Goal: Information Seeking & Learning: Learn about a topic

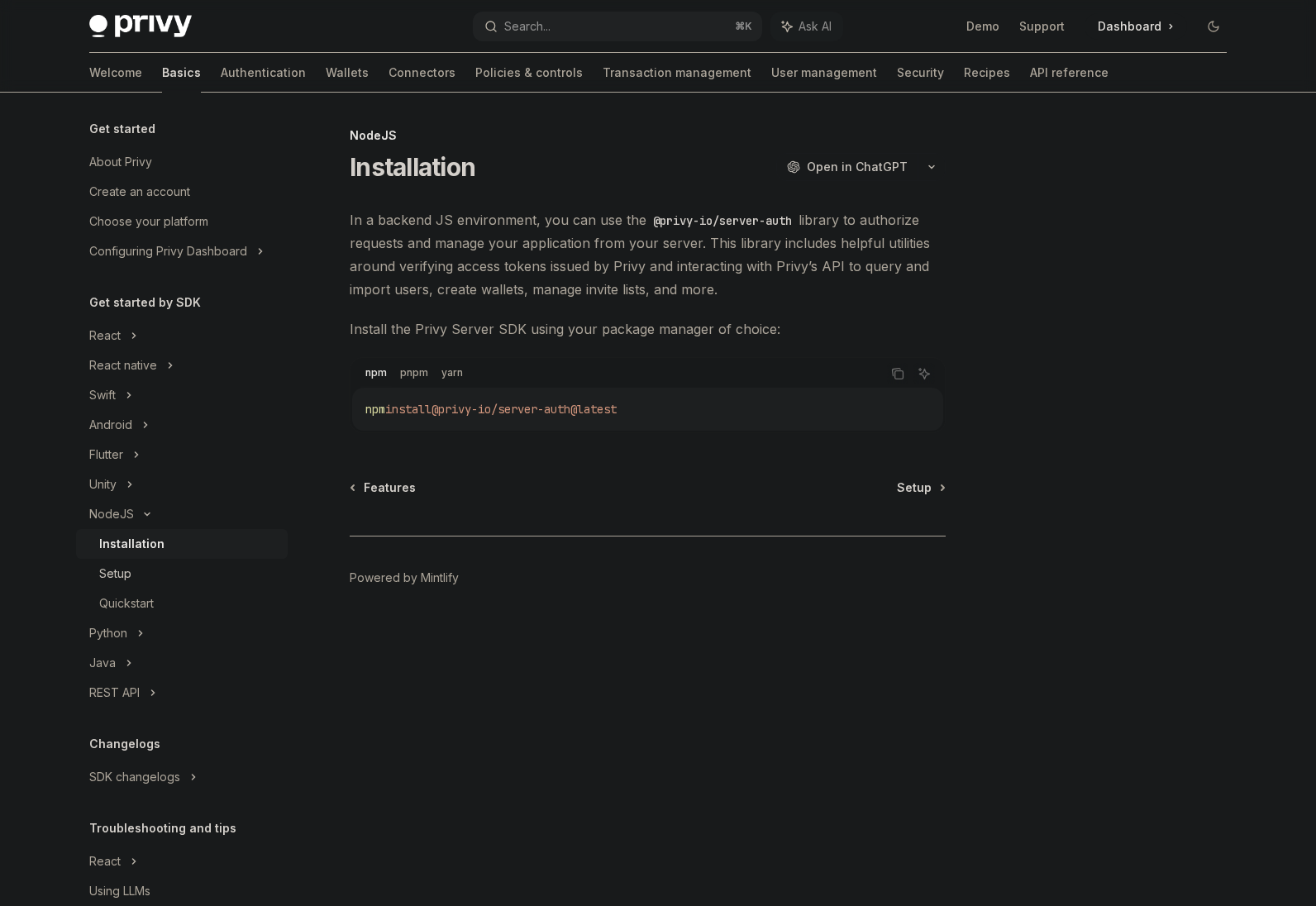
click at [167, 566] on div "Setup" at bounding box center [189, 574] width 179 height 20
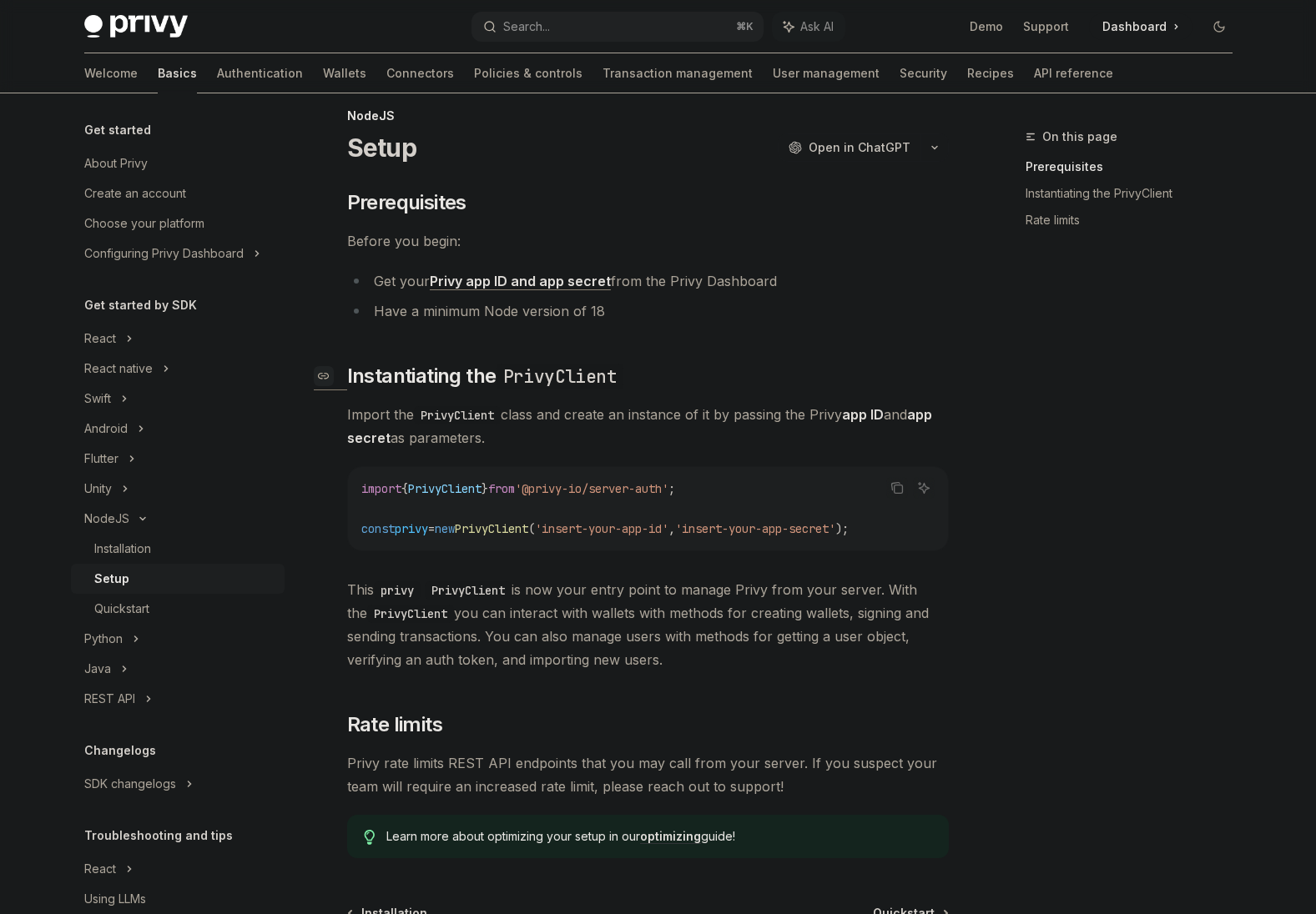
scroll to position [55, 0]
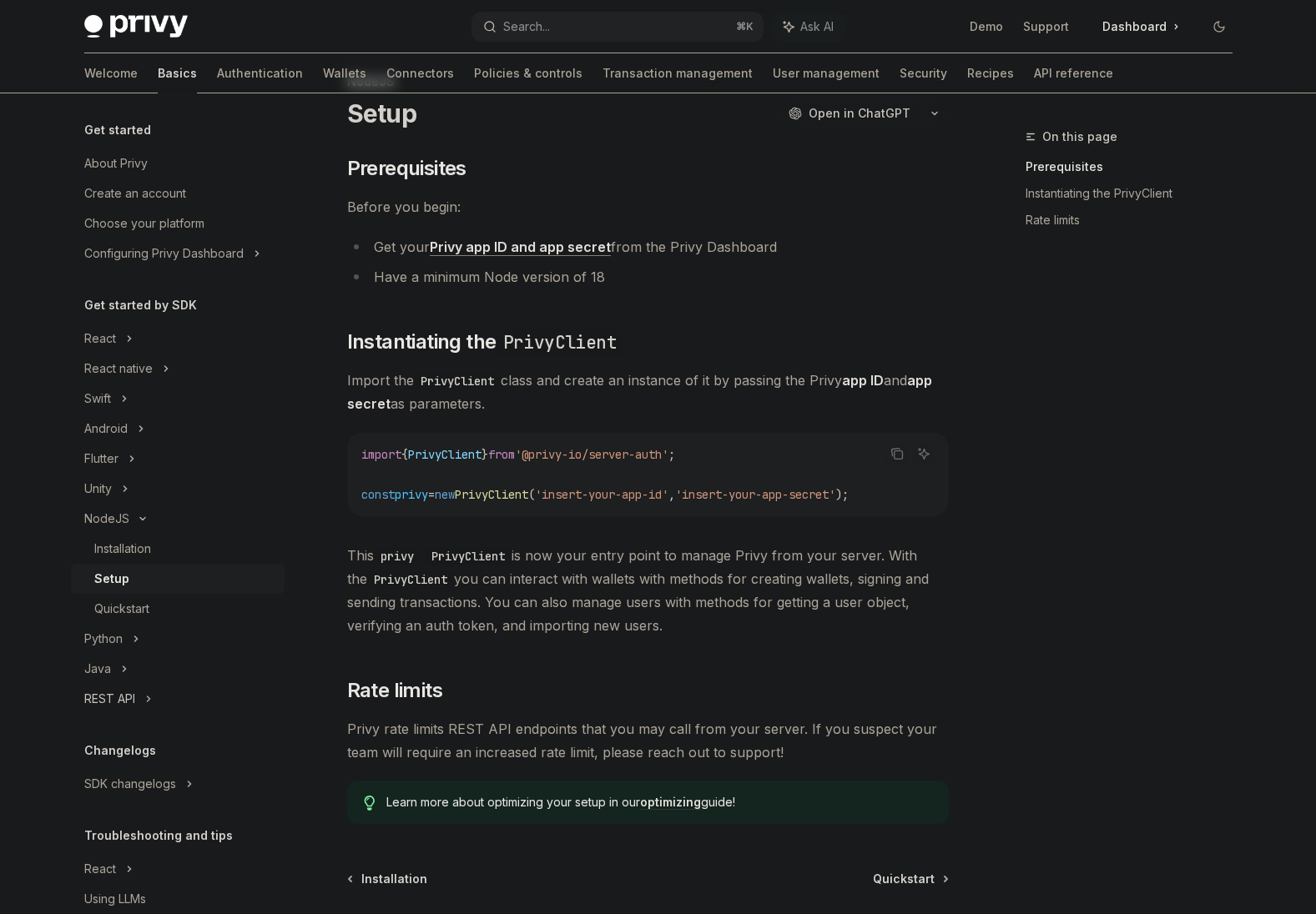
click at [127, 691] on div "REST API" at bounding box center [109, 699] width 51 height 20
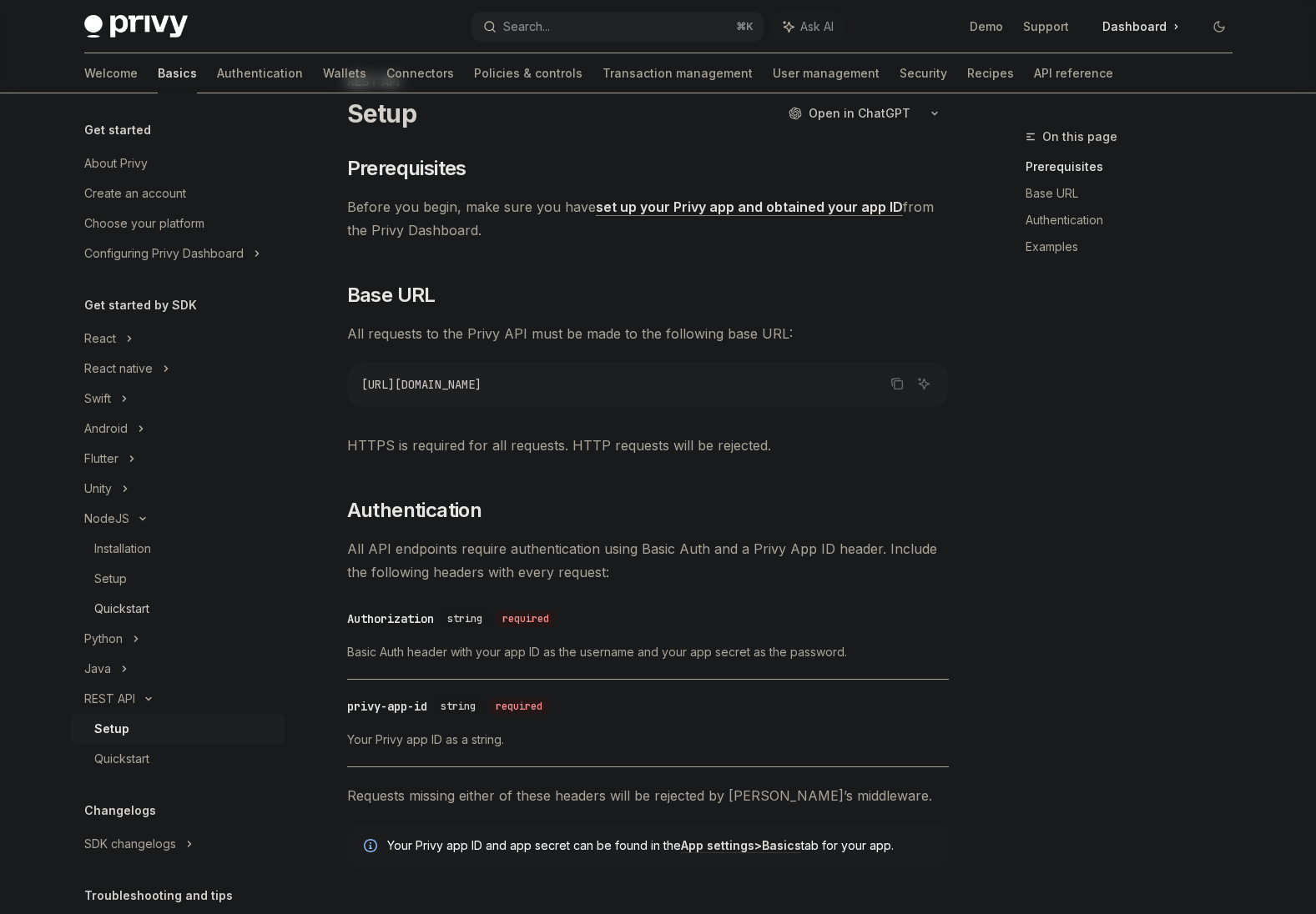
click at [137, 597] on link "Quickstart" at bounding box center [177, 608] width 213 height 30
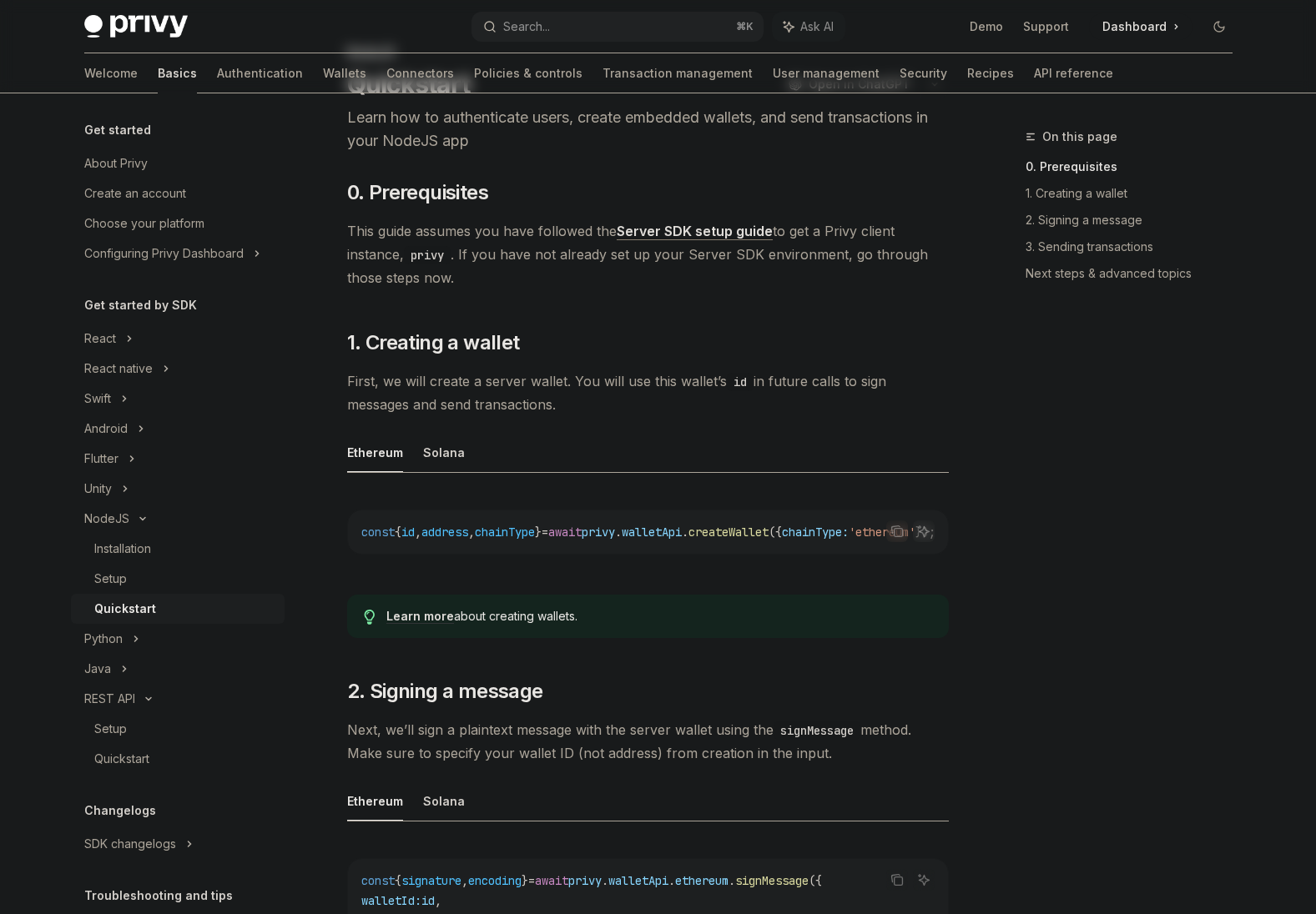
scroll to position [77, 0]
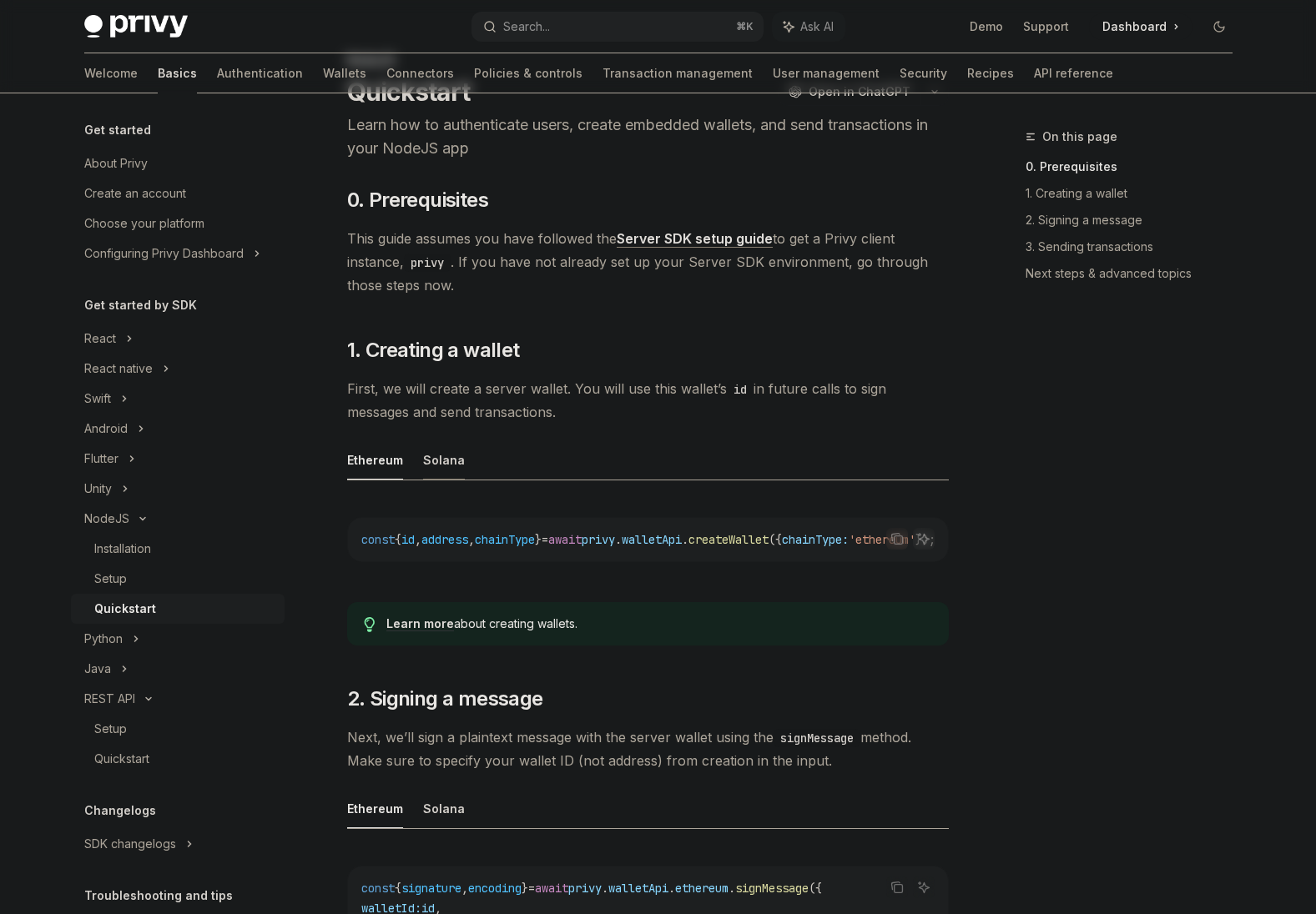
click at [425, 456] on button "Solana" at bounding box center [443, 459] width 41 height 39
click at [137, 556] on div "Installation" at bounding box center [123, 548] width 57 height 20
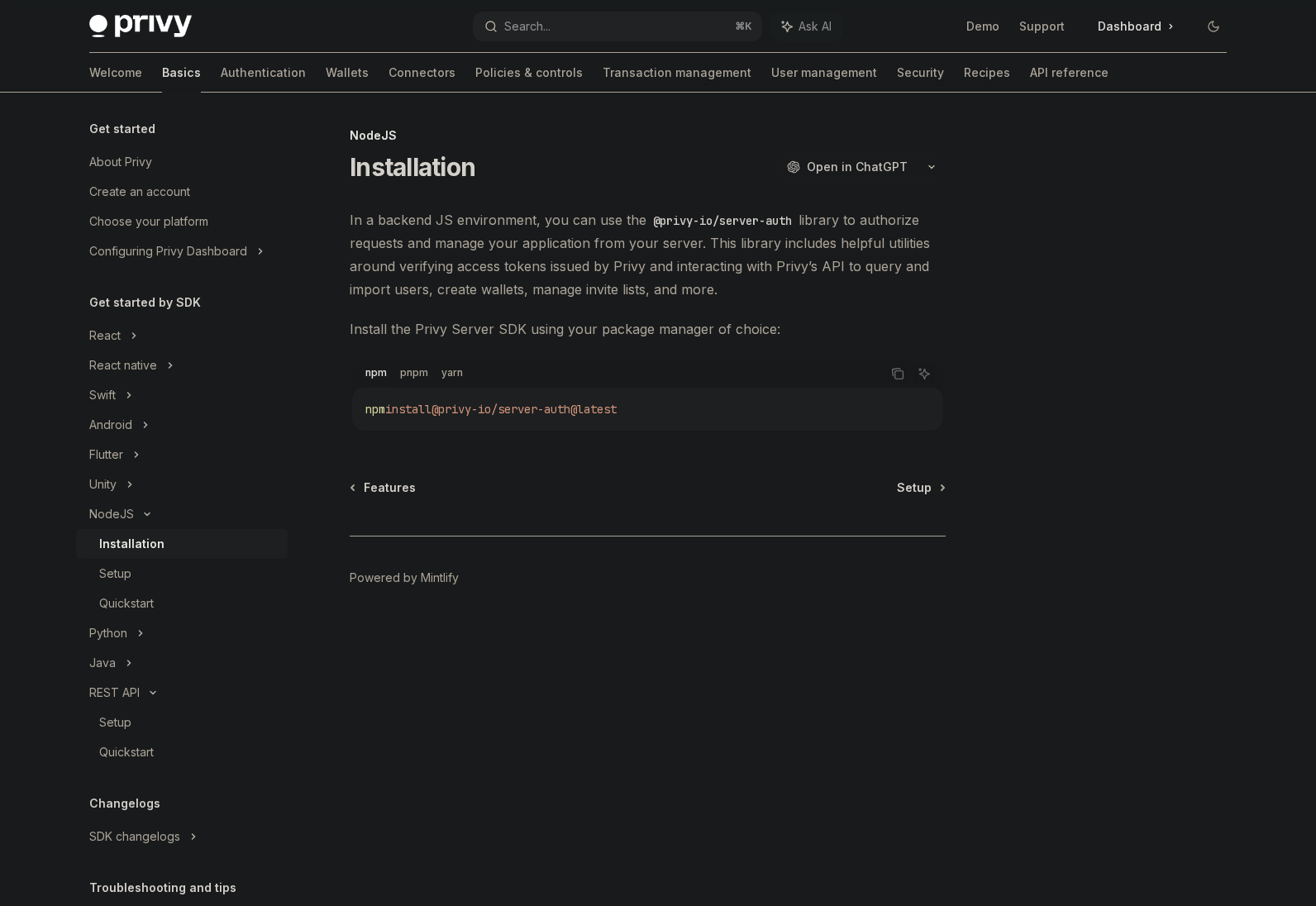
click at [130, 30] on img at bounding box center [140, 25] width 103 height 23
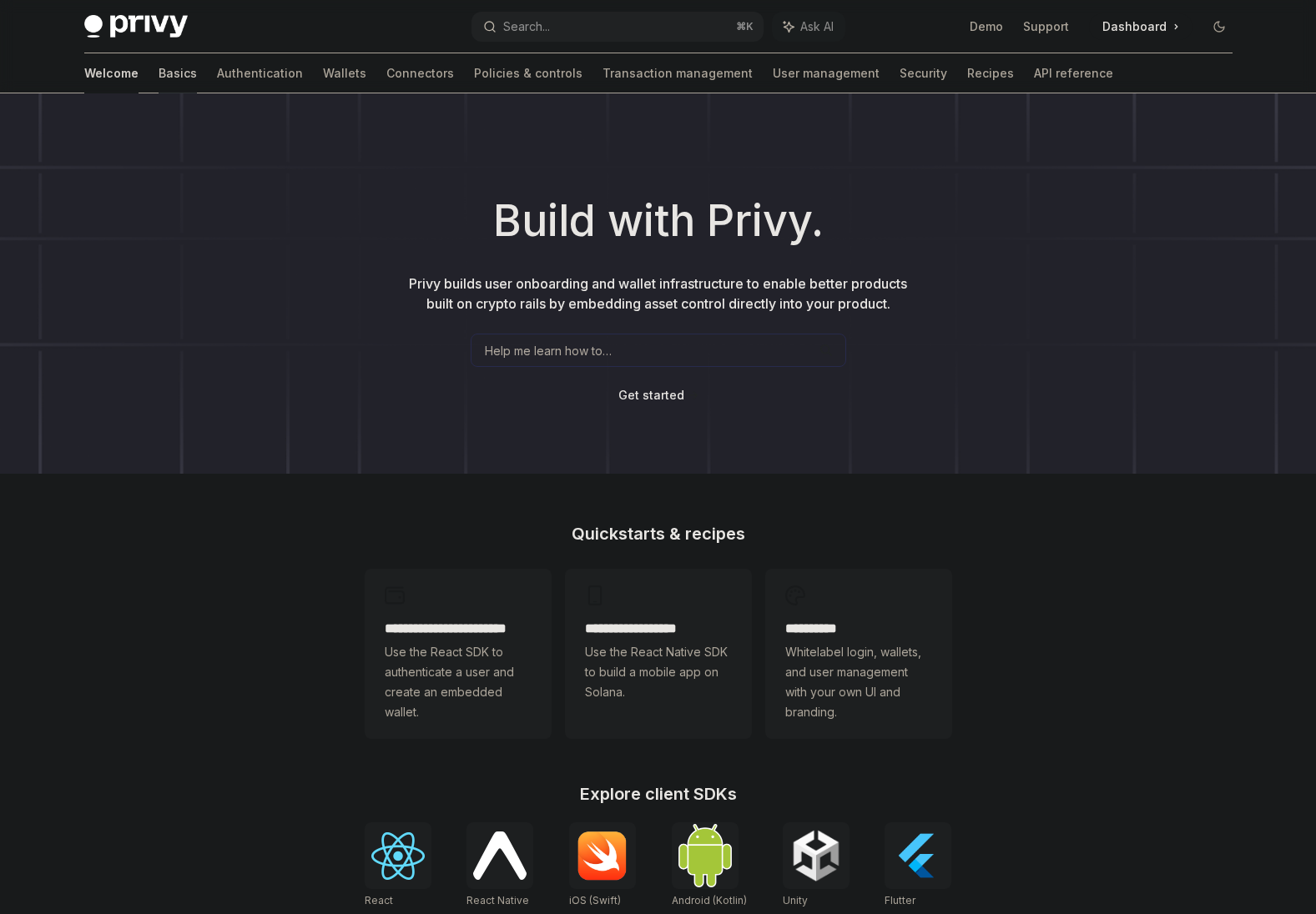
click at [158, 77] on link "Basics" at bounding box center [177, 73] width 39 height 40
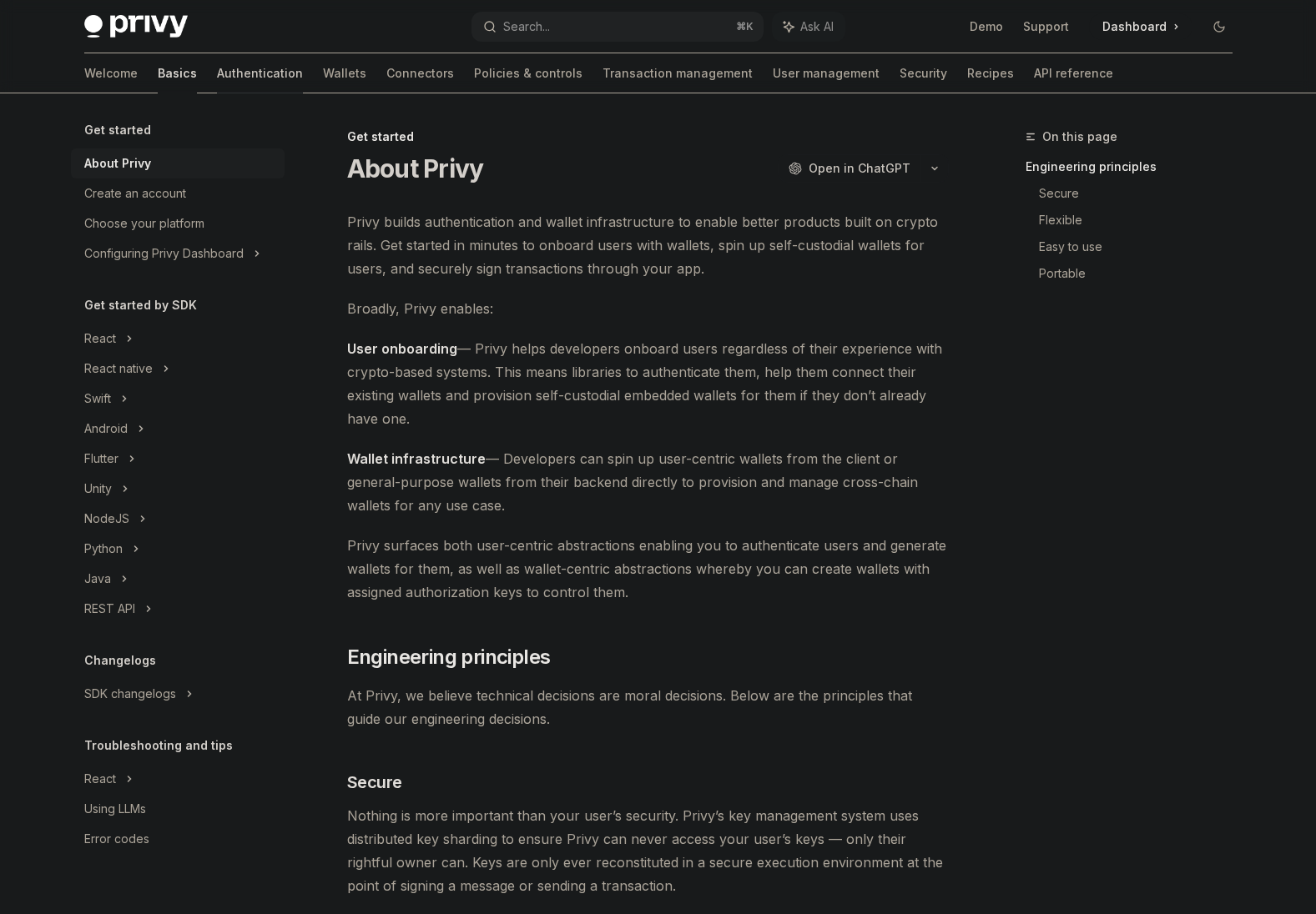
click at [217, 65] on link "Authentication" at bounding box center [259, 73] width 85 height 40
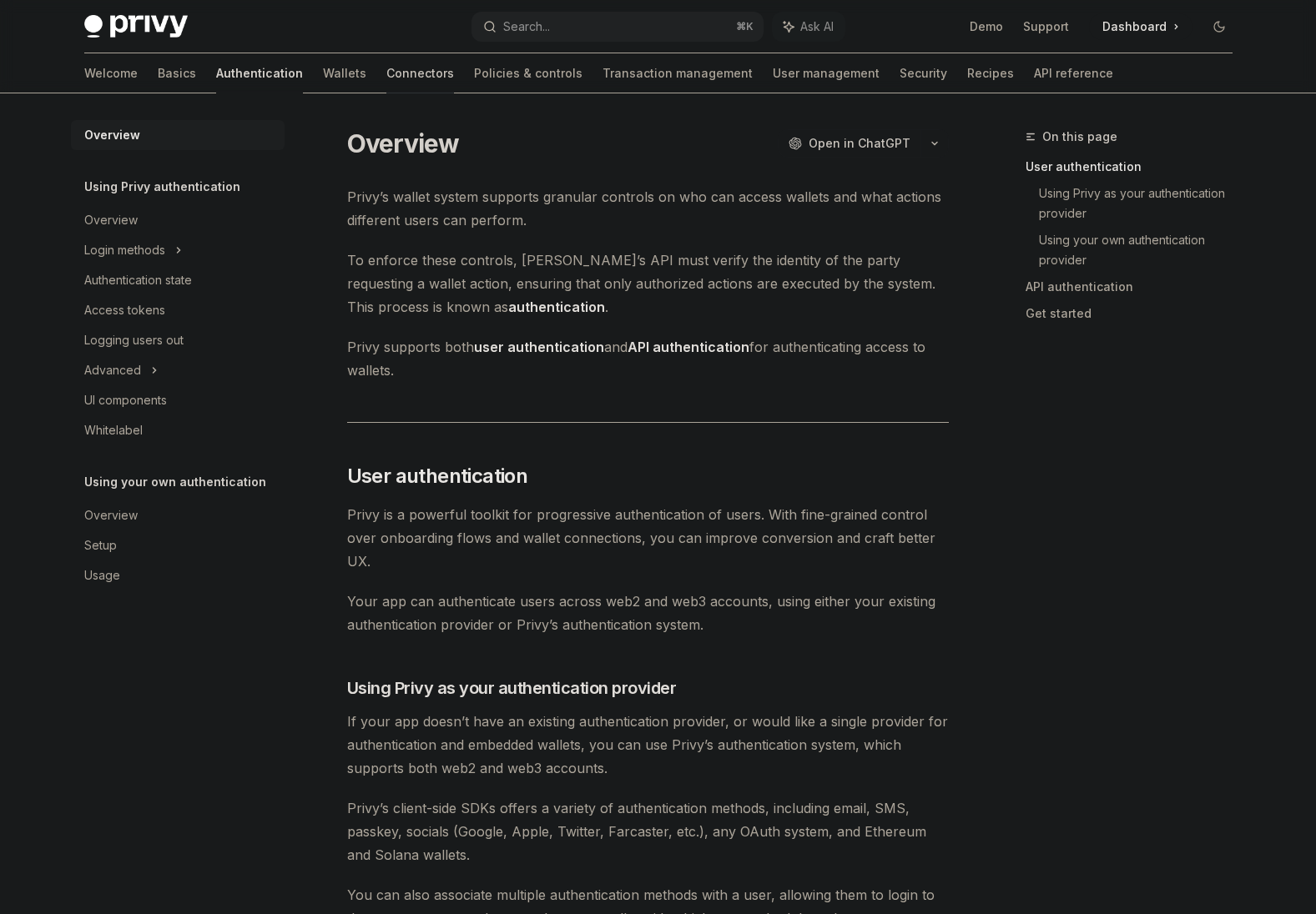
click at [386, 73] on link "Connectors" at bounding box center [420, 73] width 68 height 40
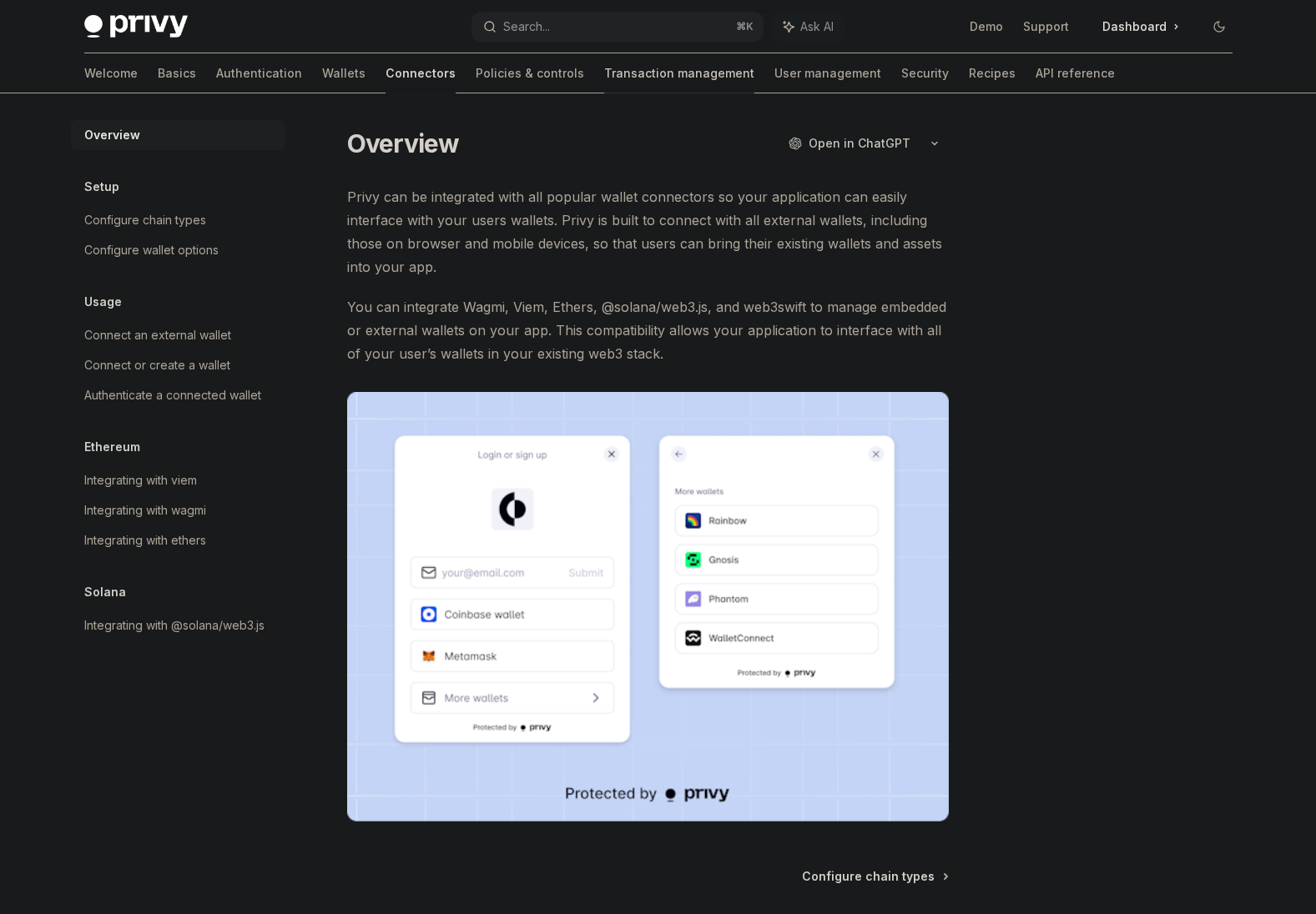
click at [604, 73] on link "Transaction management" at bounding box center [678, 73] width 150 height 40
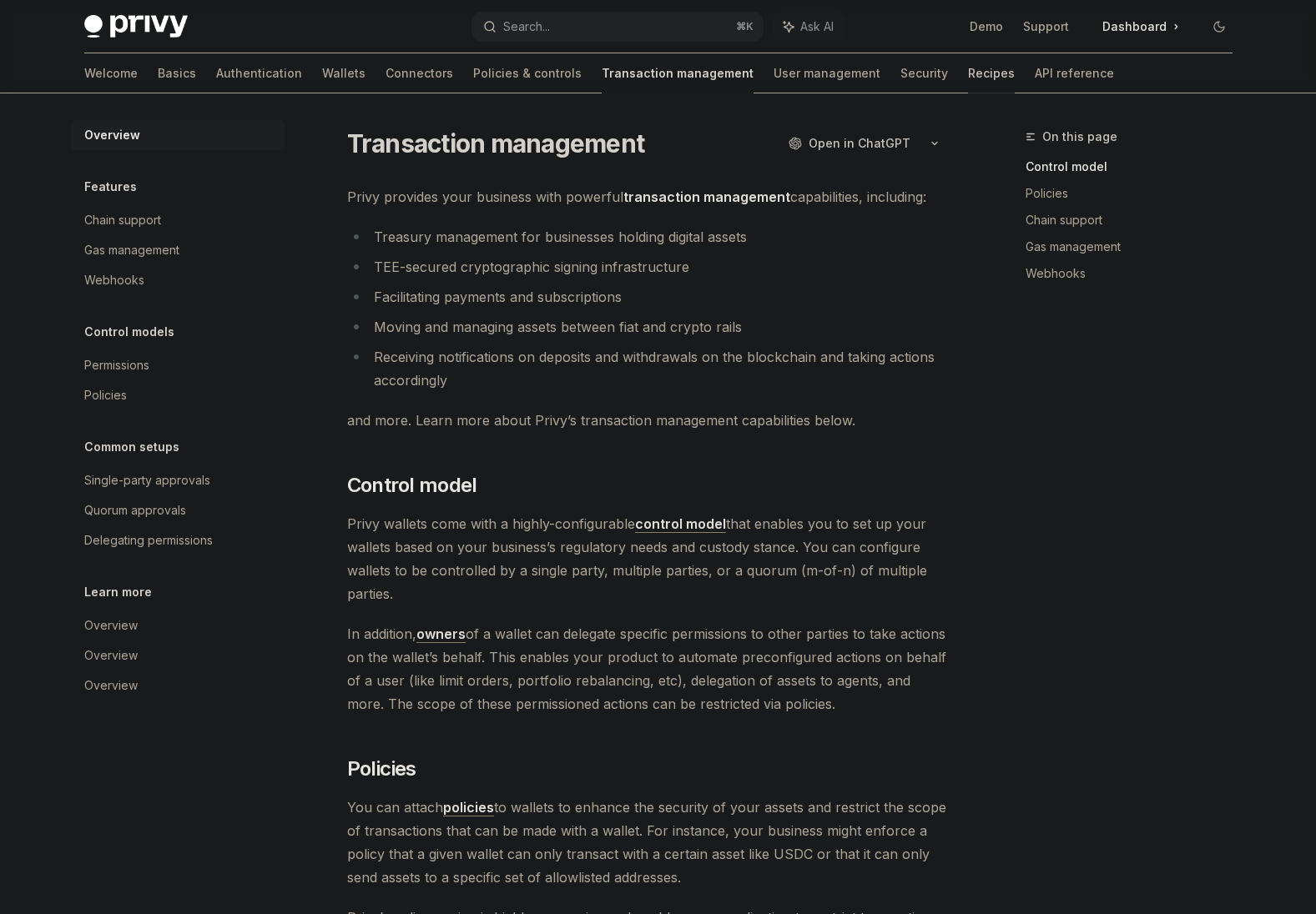
click at [968, 75] on link "Recipes" at bounding box center [991, 73] width 47 height 40
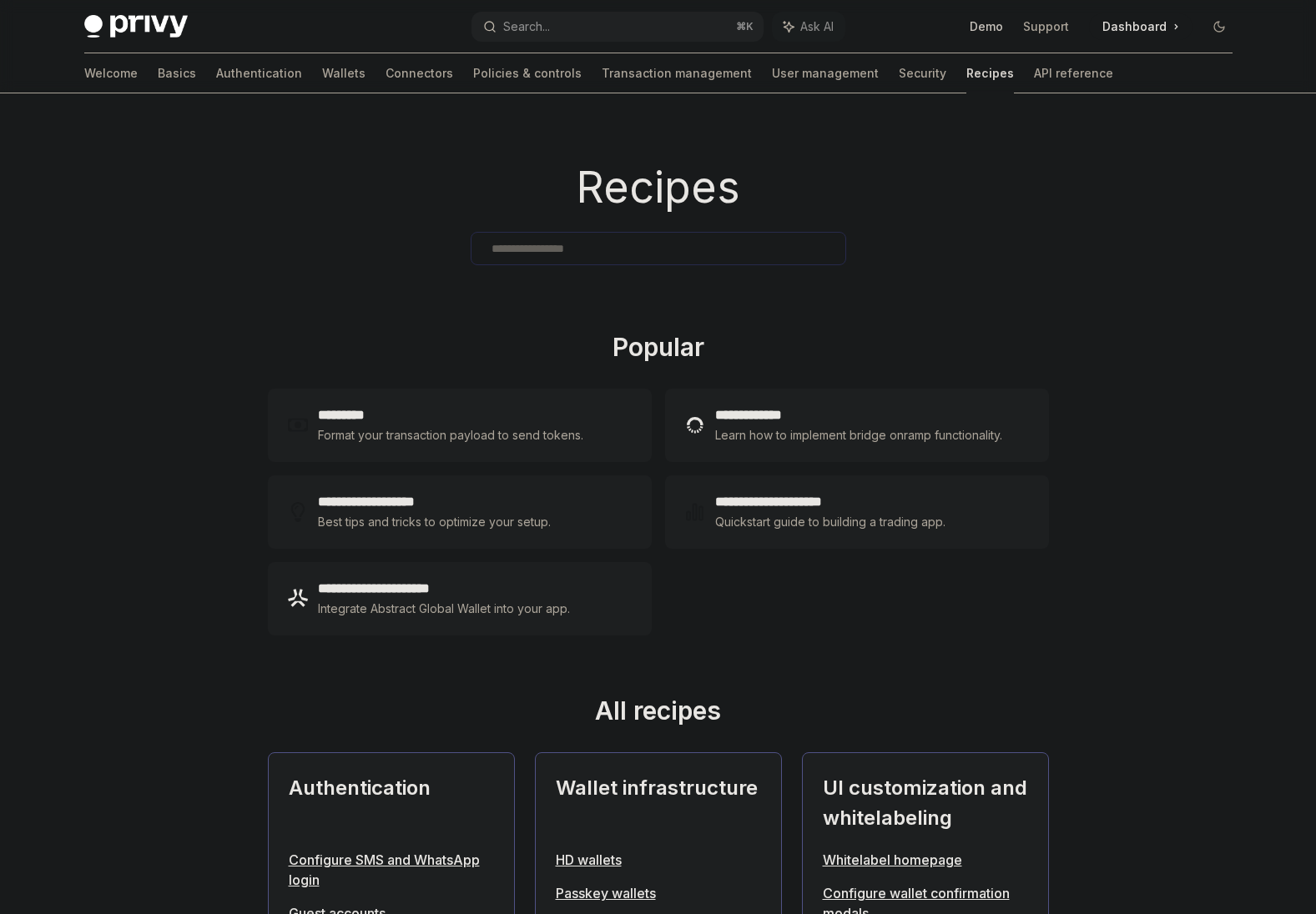
click at [993, 25] on link "Demo" at bounding box center [986, 27] width 33 height 17
click at [216, 79] on link "Authentication" at bounding box center [258, 73] width 85 height 40
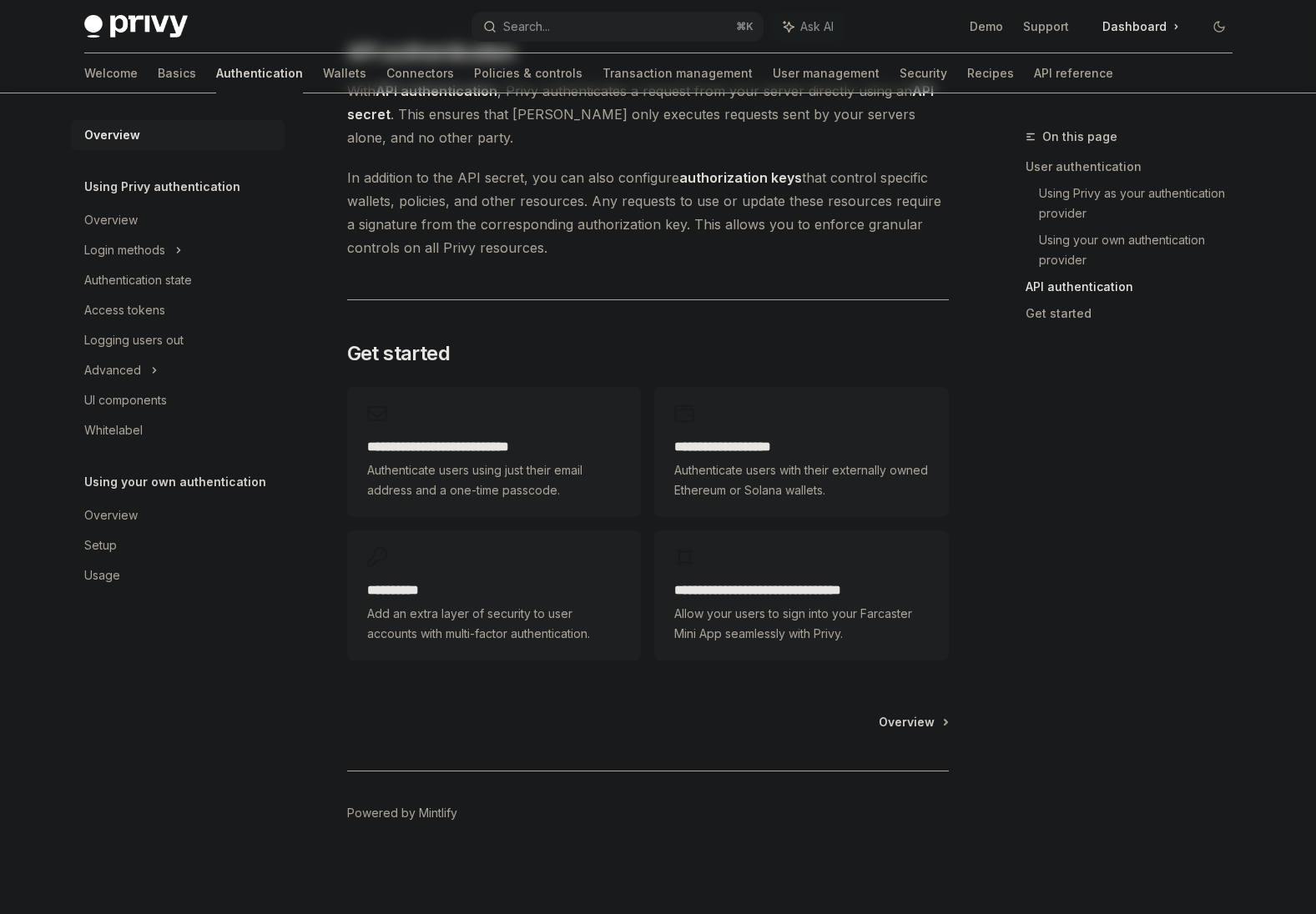
scroll to position [1179, 0]
click at [138, 405] on div "UI components" at bounding box center [126, 401] width 83 height 20
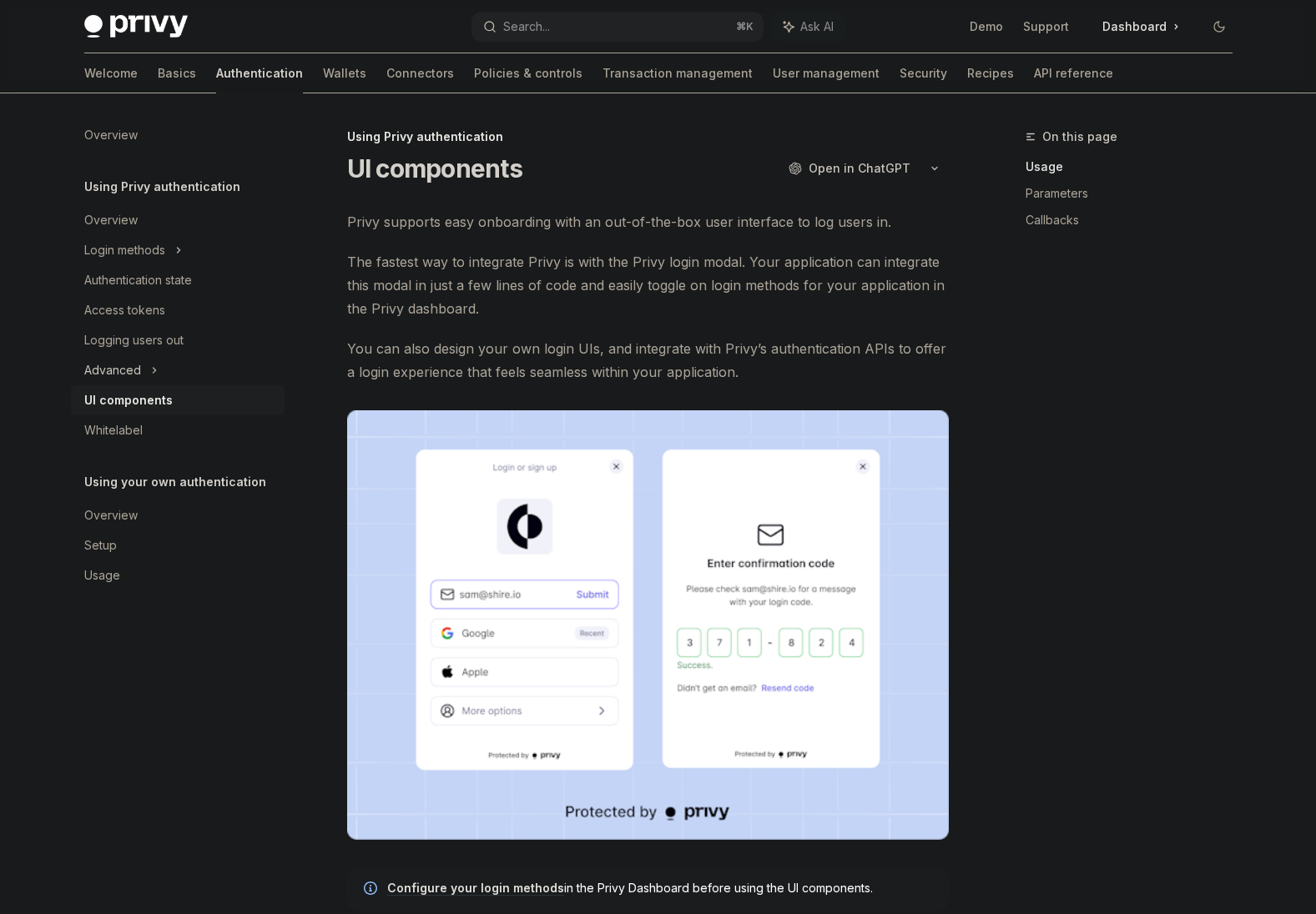
click at [140, 373] on div "Advanced" at bounding box center [177, 370] width 213 height 30
click at [118, 395] on div "MFA" at bounding box center [177, 400] width 213 height 30
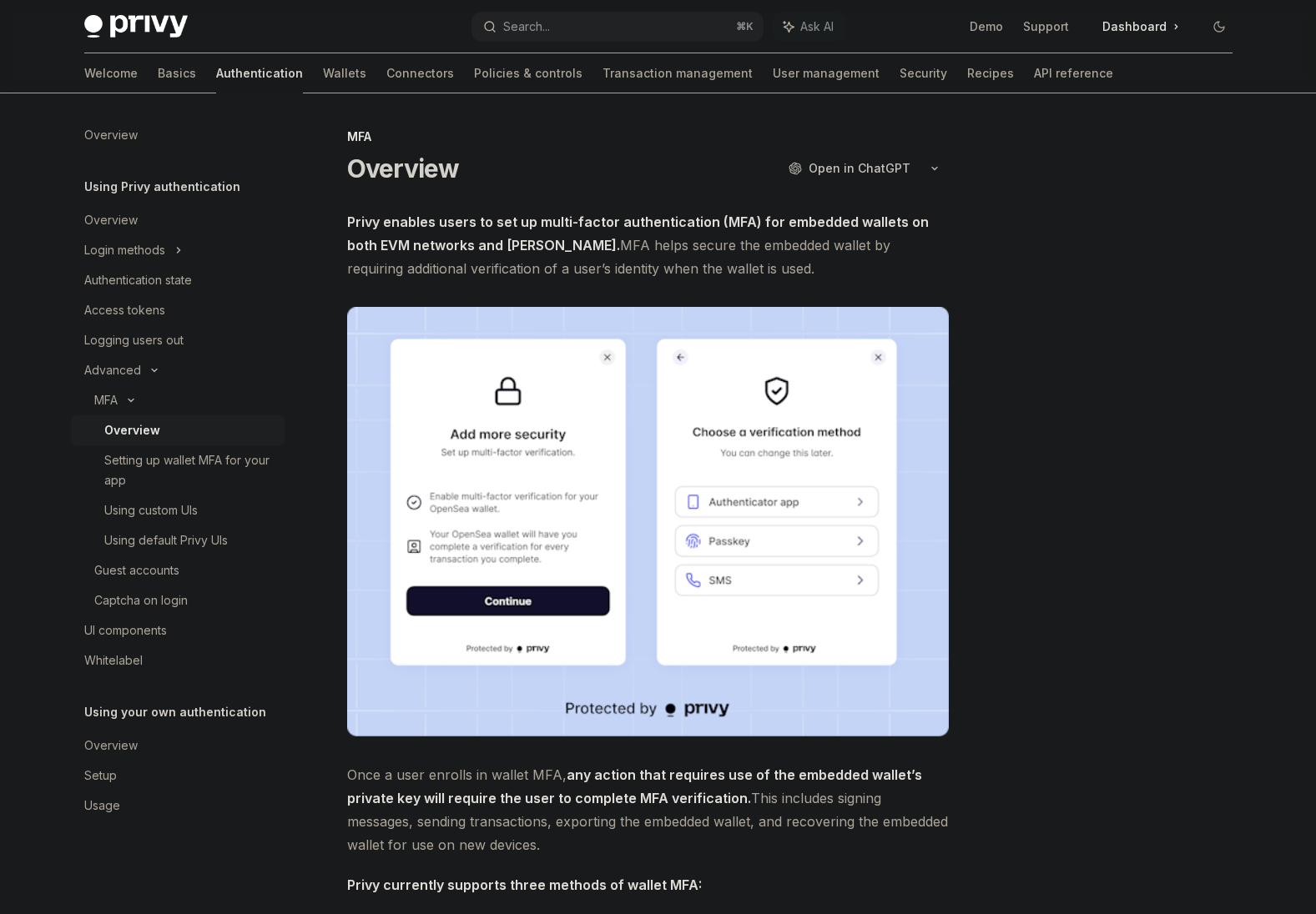
click at [148, 29] on img at bounding box center [136, 26] width 104 height 23
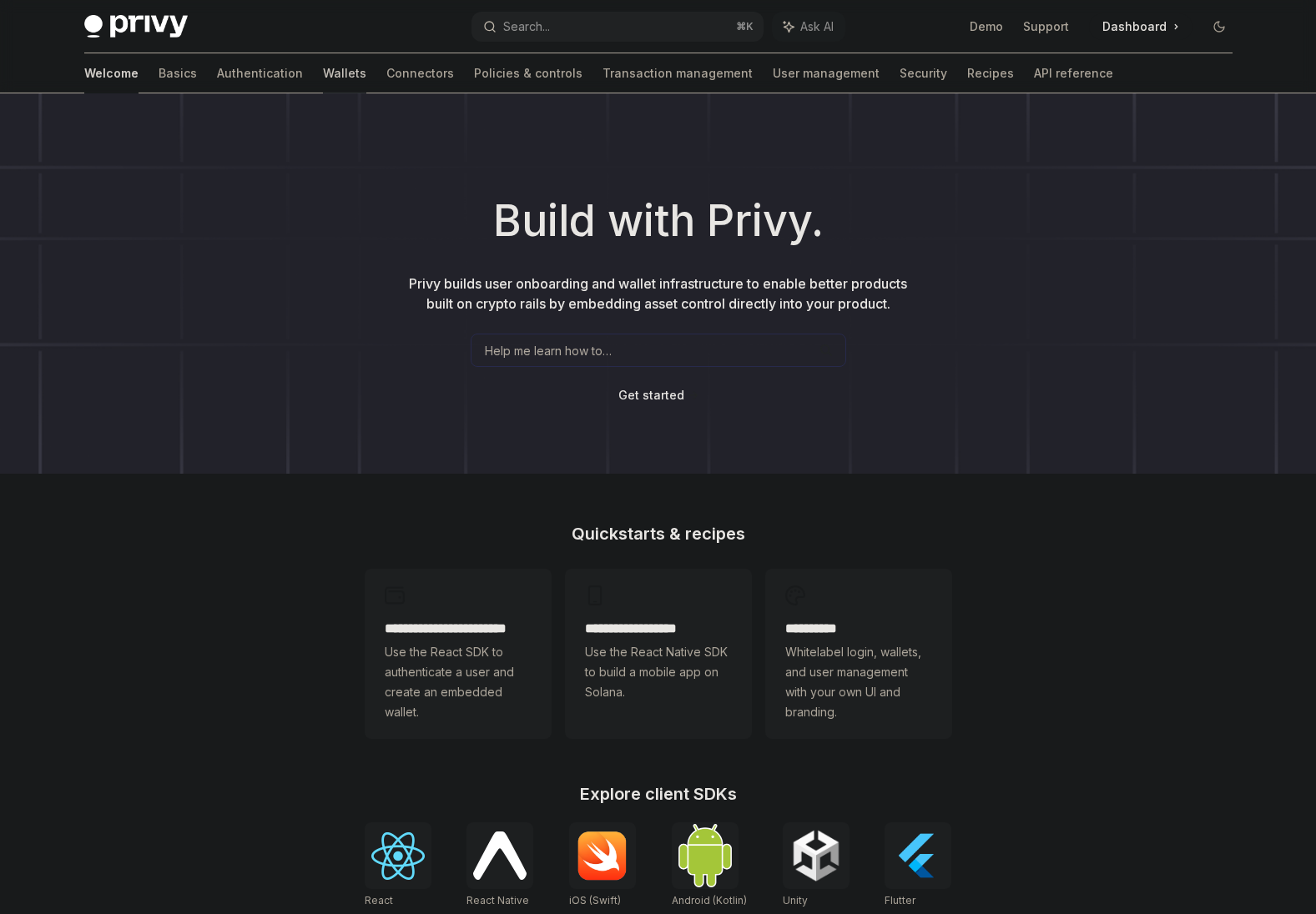
click at [323, 85] on link "Wallets" at bounding box center [344, 73] width 43 height 40
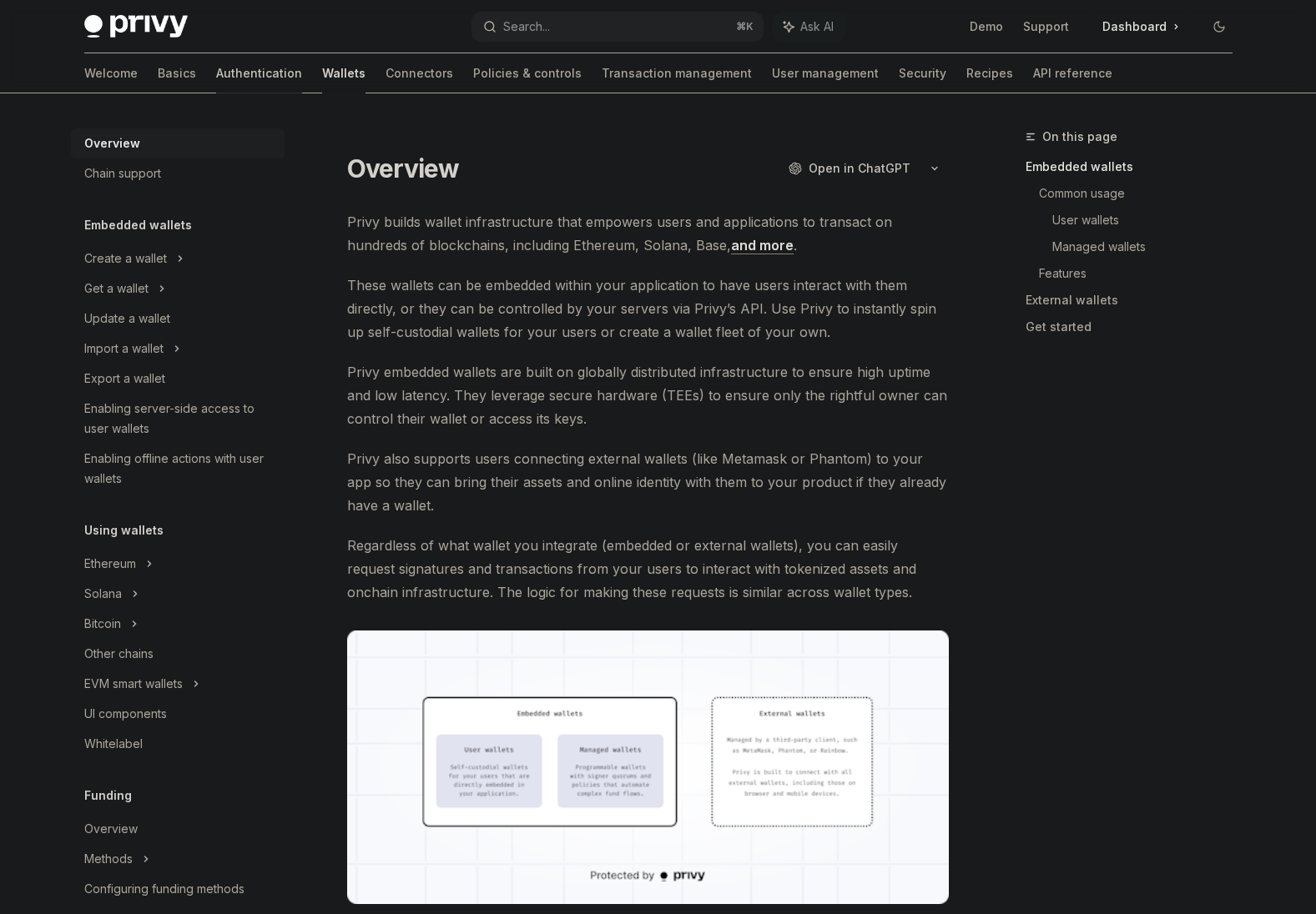
click at [216, 80] on link "Authentication" at bounding box center [258, 73] width 85 height 40
type textarea "*"
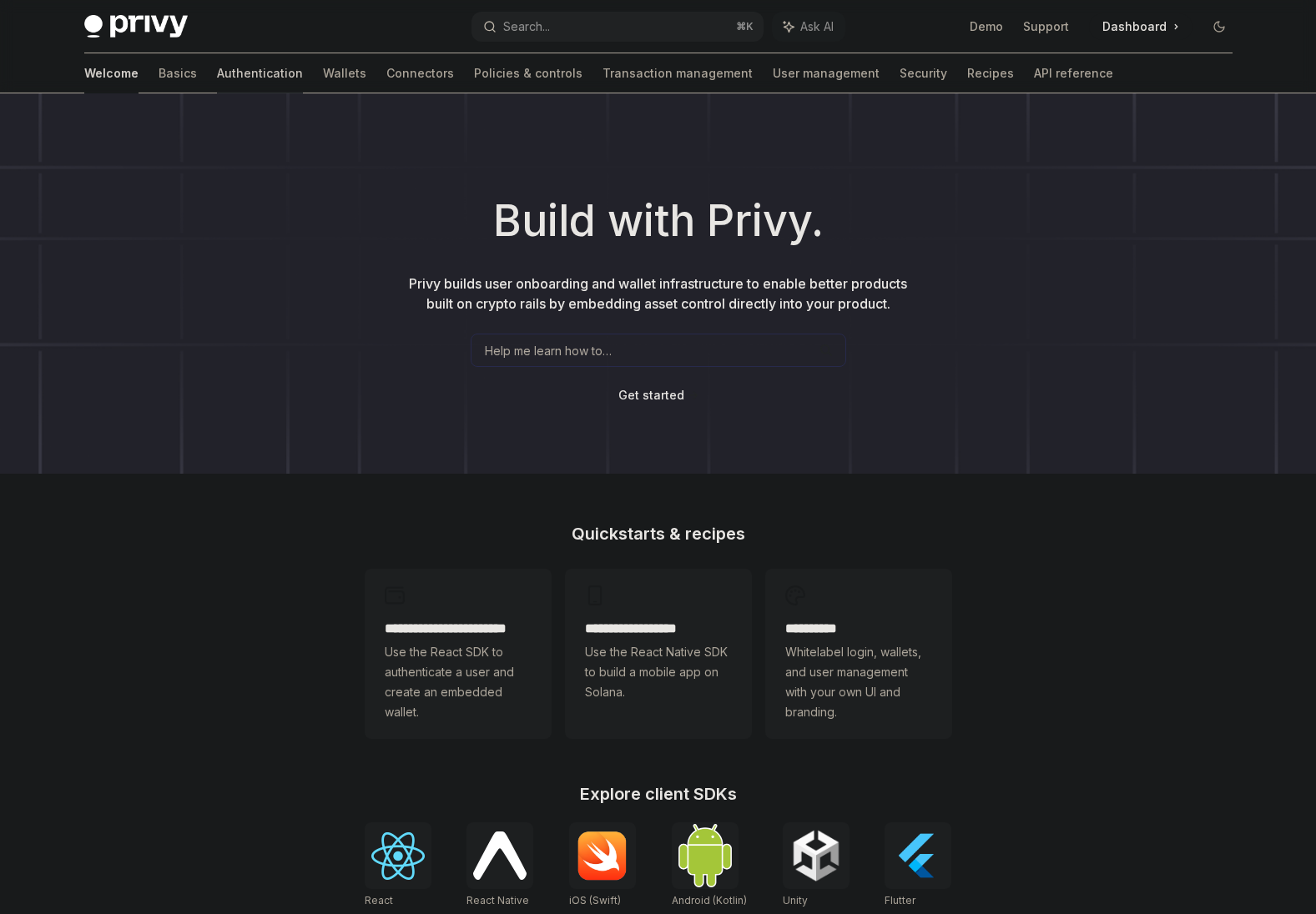
click at [217, 70] on link "Authentication" at bounding box center [259, 73] width 85 height 40
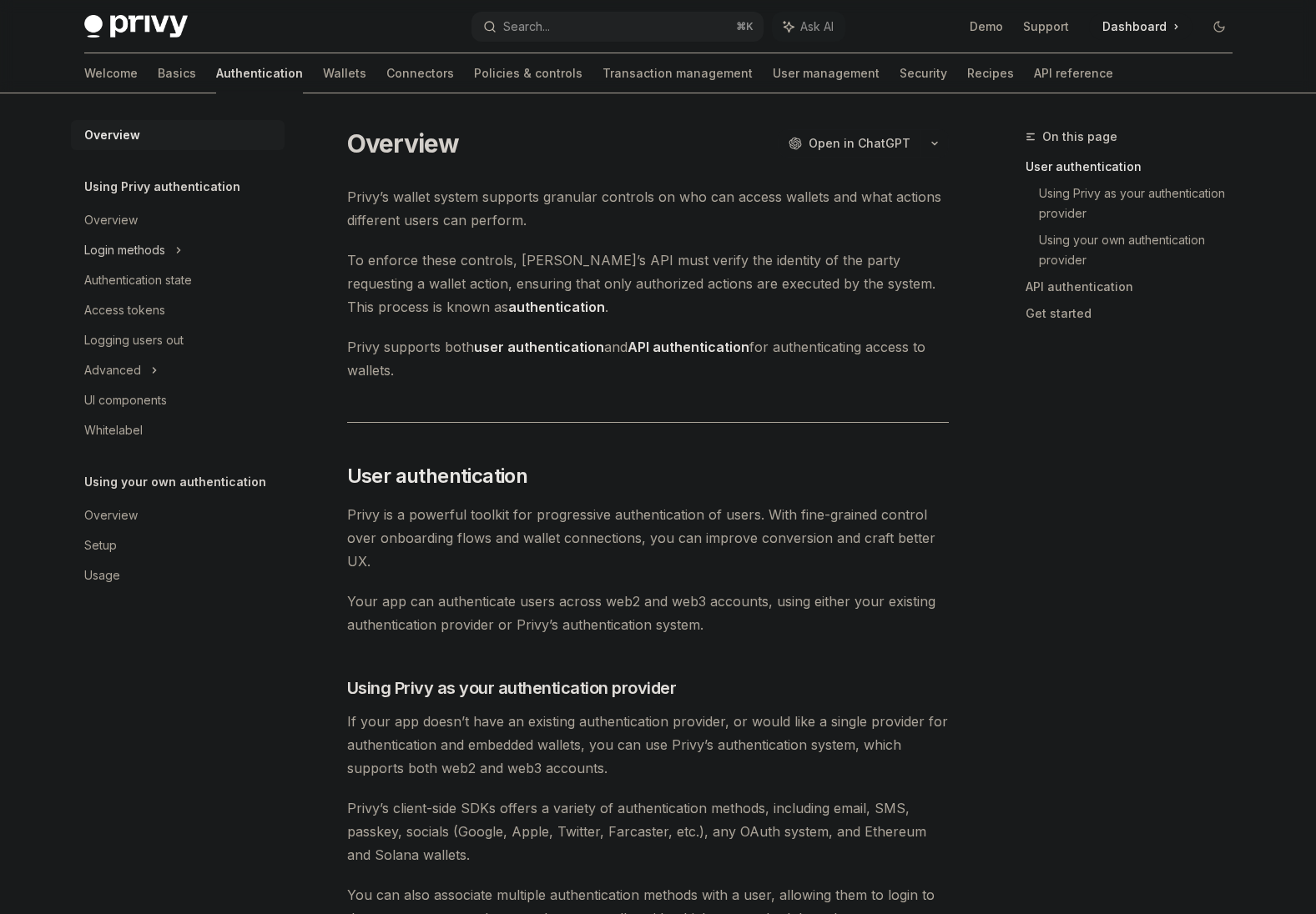
click at [167, 242] on div "Login methods" at bounding box center [177, 250] width 213 height 30
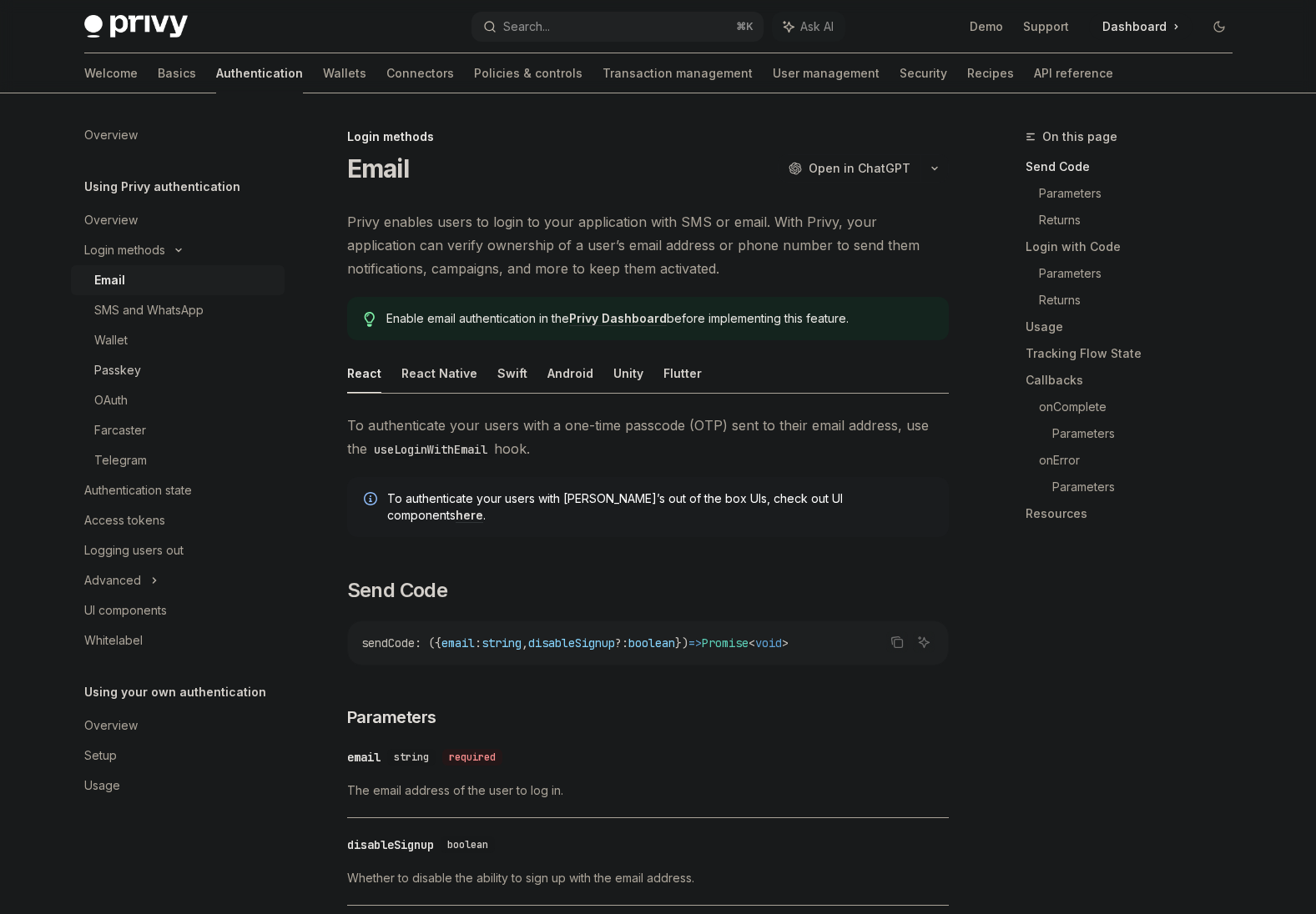
click at [121, 365] on div "Passkey" at bounding box center [118, 370] width 47 height 20
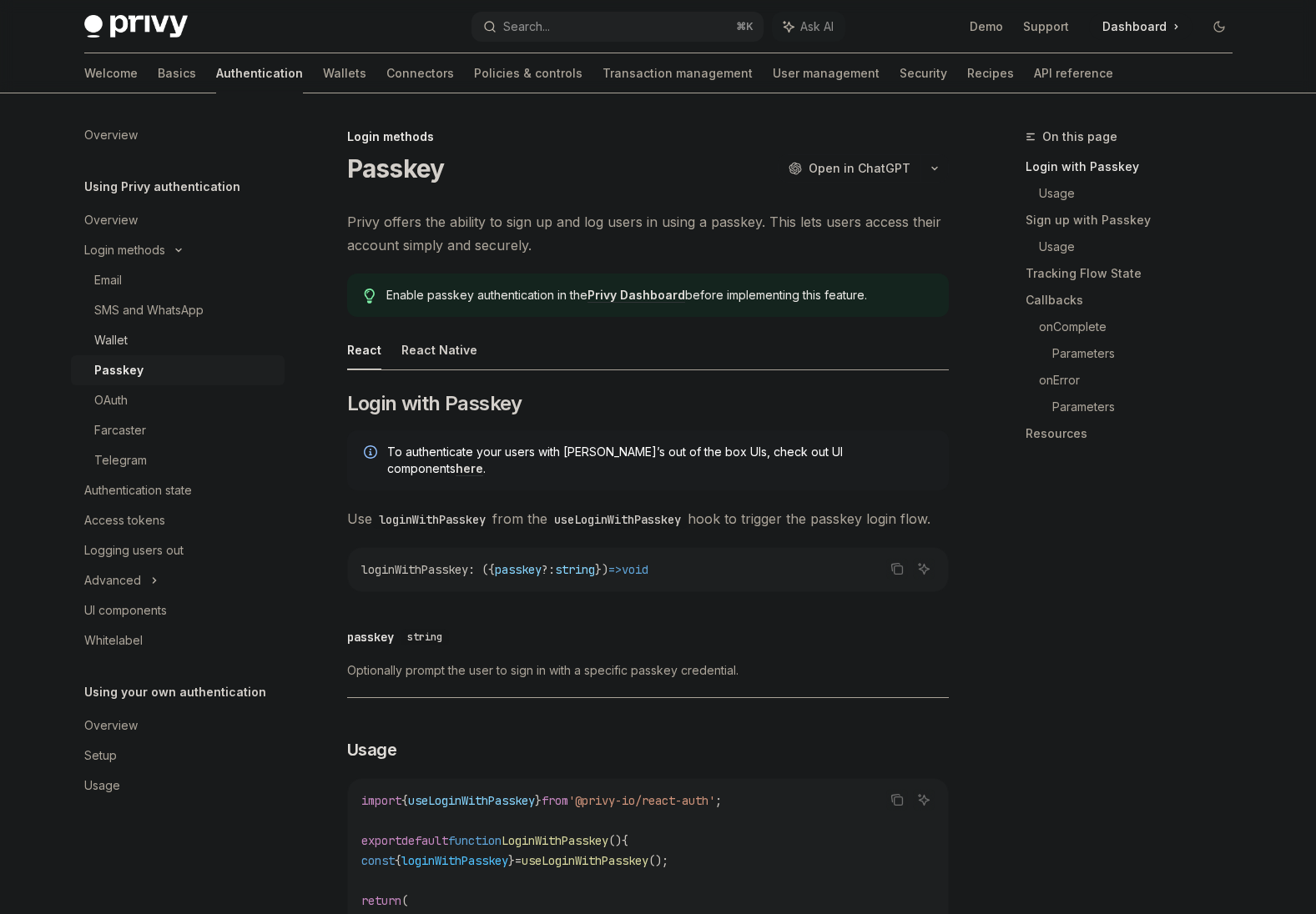
click at [115, 343] on div "Wallet" at bounding box center [111, 340] width 33 height 20
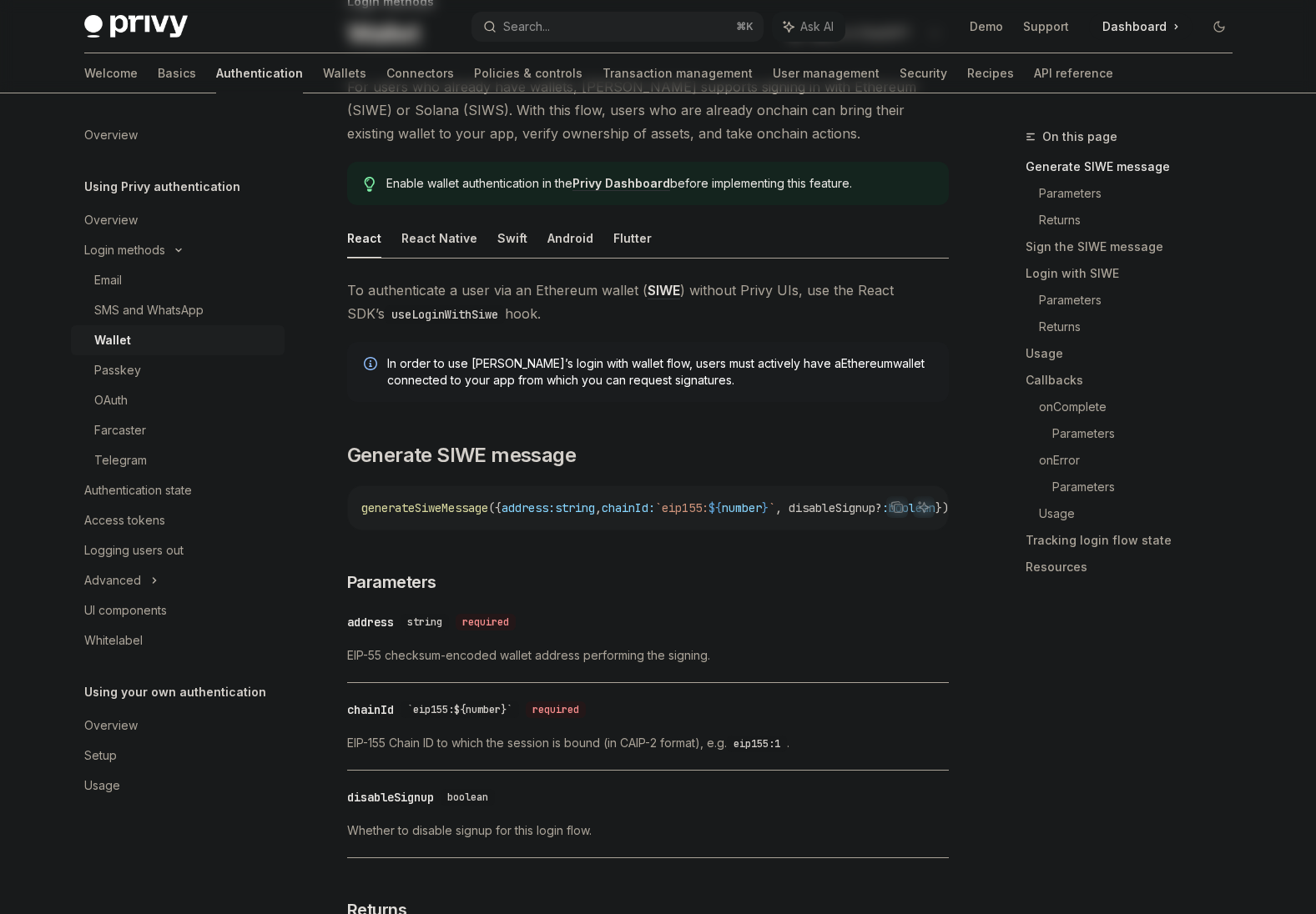
scroll to position [186, 0]
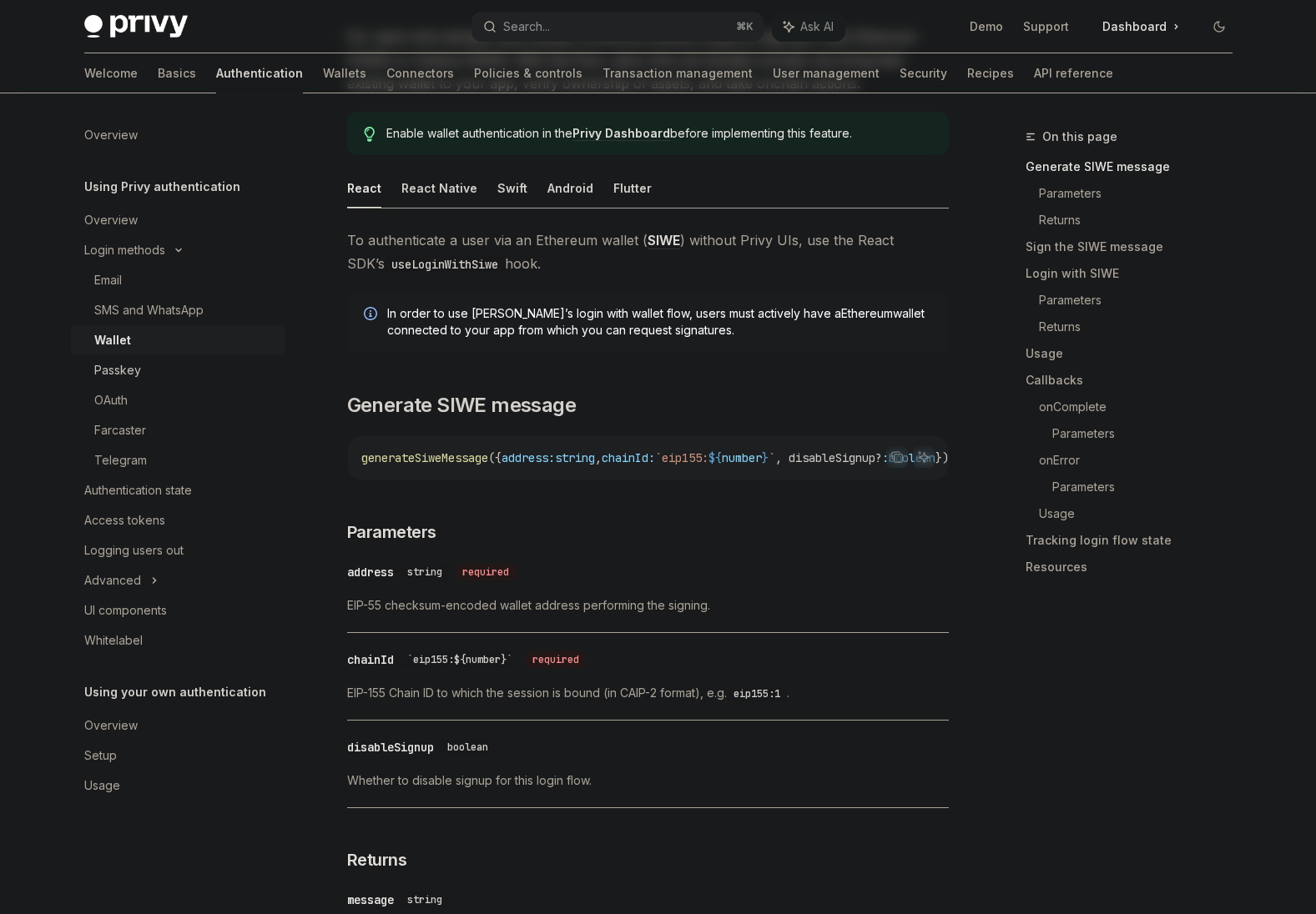
click at [131, 370] on div "Passkey" at bounding box center [118, 370] width 47 height 20
type textarea "*"
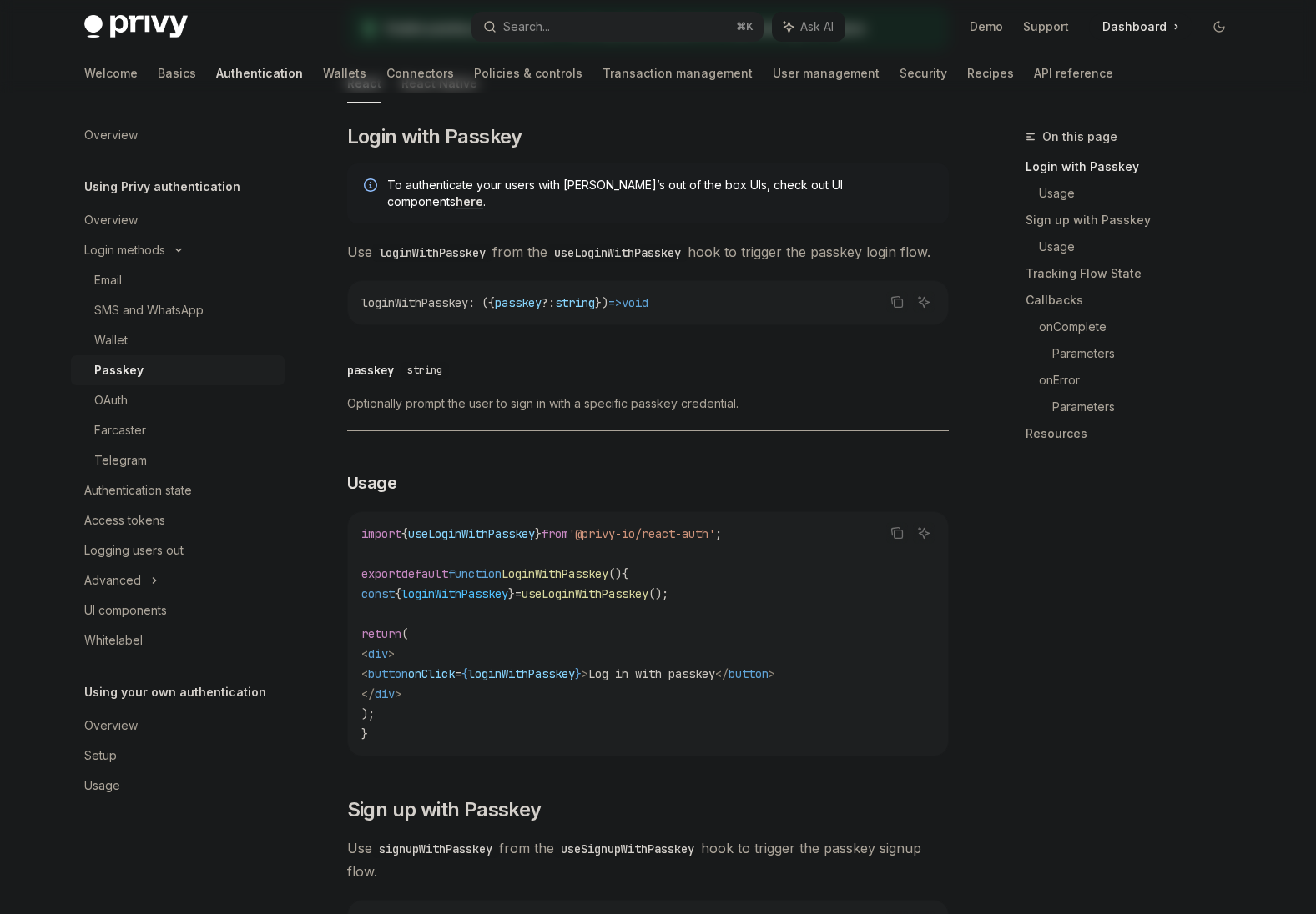
scroll to position [285, 0]
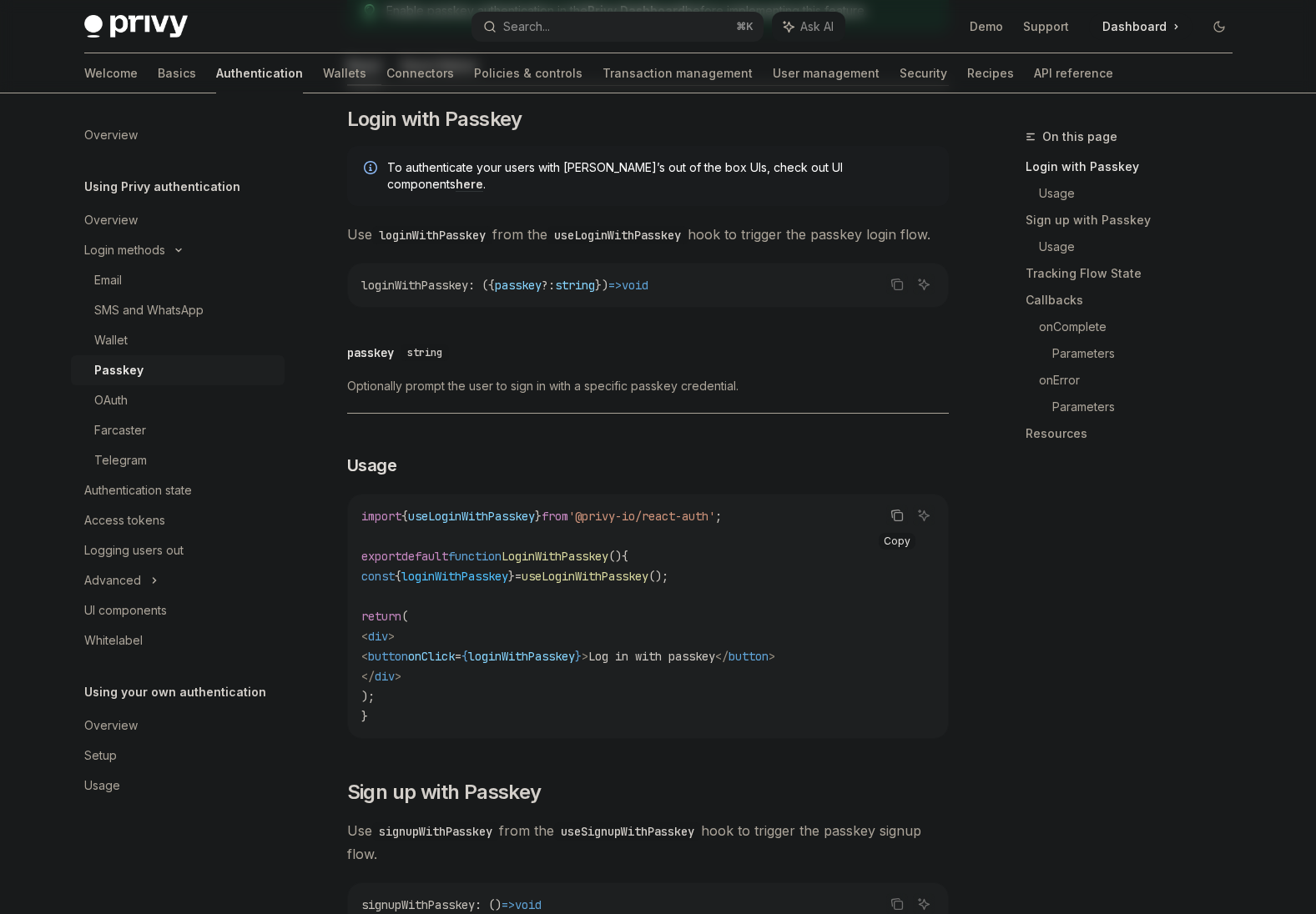
click at [894, 522] on icon "Copy the contents from the code block" at bounding box center [897, 515] width 14 height 14
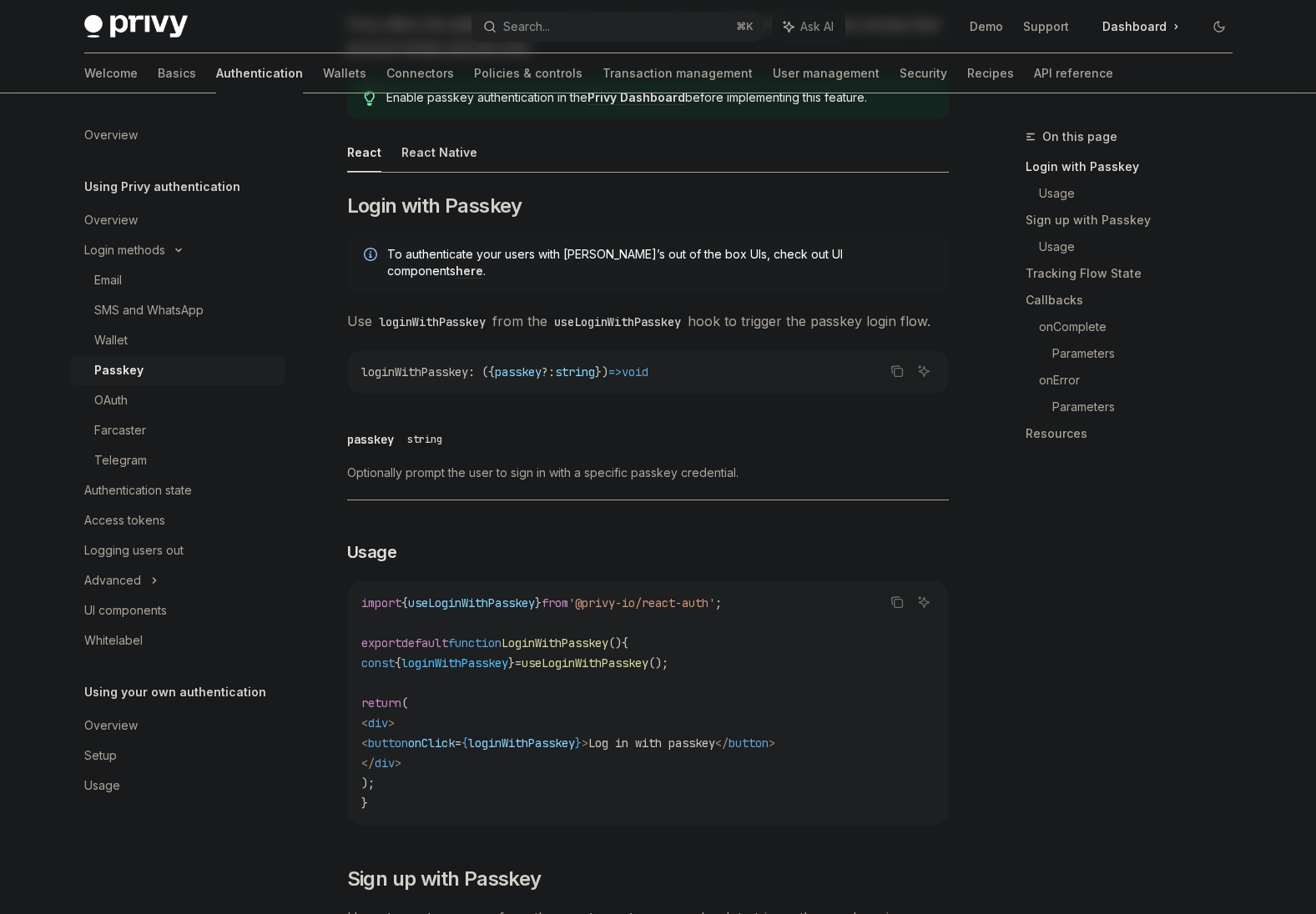
scroll to position [0, 0]
